Goal: Information Seeking & Learning: Learn about a topic

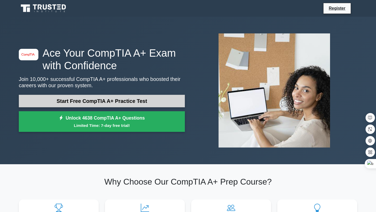
click at [94, 100] on link "Start Free CompTIA A+ Practice Test" at bounding box center [102, 101] width 166 height 13
